Goal: Find specific page/section: Find specific page/section

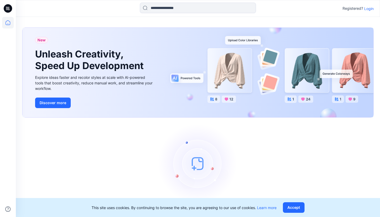
click at [369, 10] on p "Login" at bounding box center [368, 9] width 9 height 6
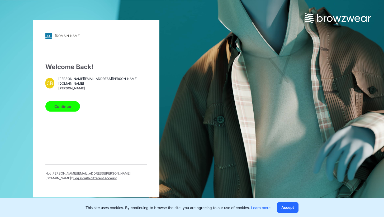
click at [65, 109] on button "Continue" at bounding box center [62, 106] width 35 height 11
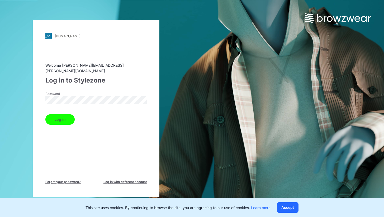
click at [64, 107] on form "Password Log in" at bounding box center [95, 108] width 101 height 33
click at [61, 114] on button "Log in" at bounding box center [59, 119] width 29 height 11
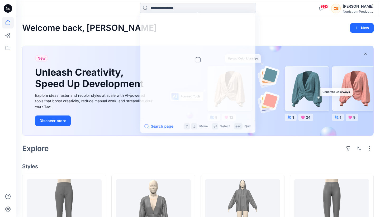
click at [169, 11] on input at bounding box center [198, 8] width 116 height 11
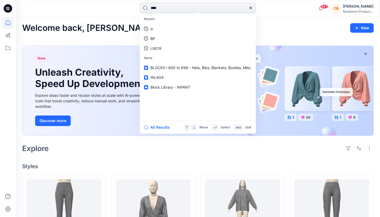
type input "*****"
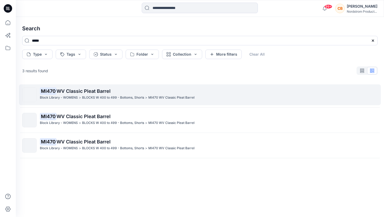
click at [94, 93] on span "WV Classic Pleat Barrel" at bounding box center [83, 91] width 54 height 6
